Goal: Task Accomplishment & Management: Manage account settings

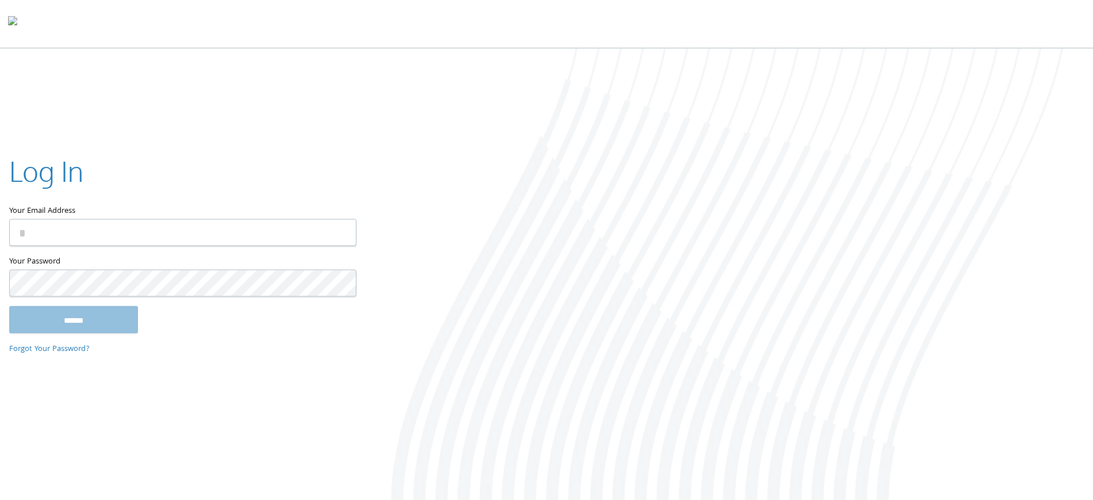
type input "**********"
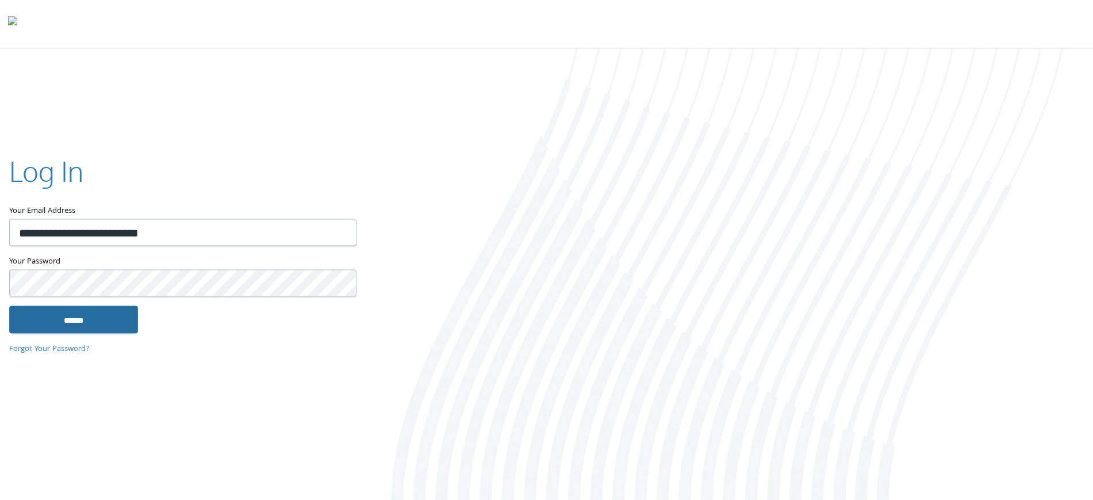
click at [93, 314] on input "******" at bounding box center [73, 319] width 129 height 28
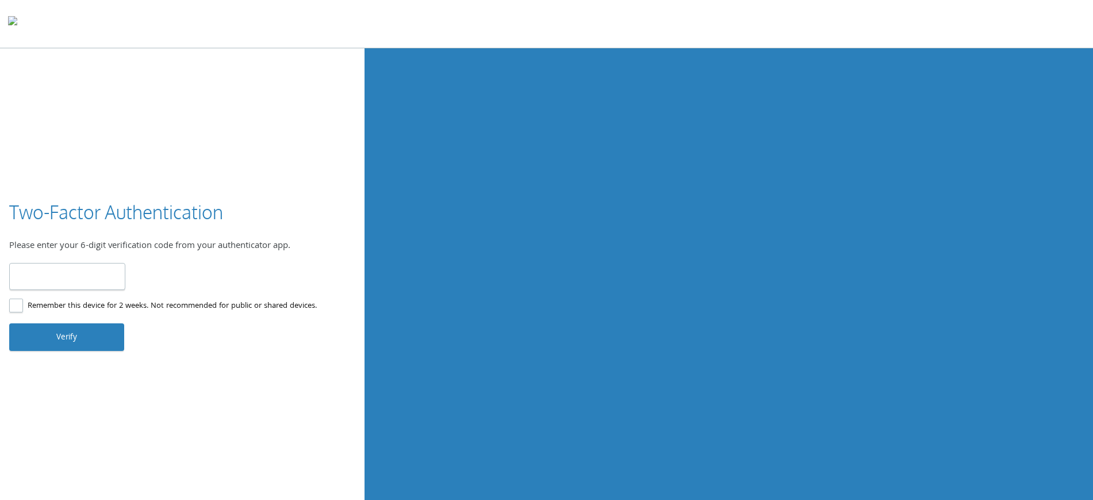
type input "******"
